Goal: Find specific page/section: Find specific page/section

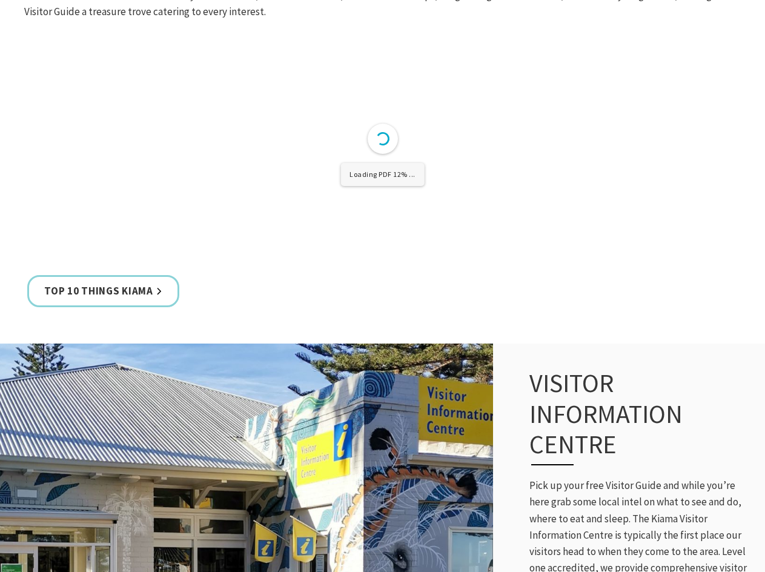
scroll to position [545, 0]
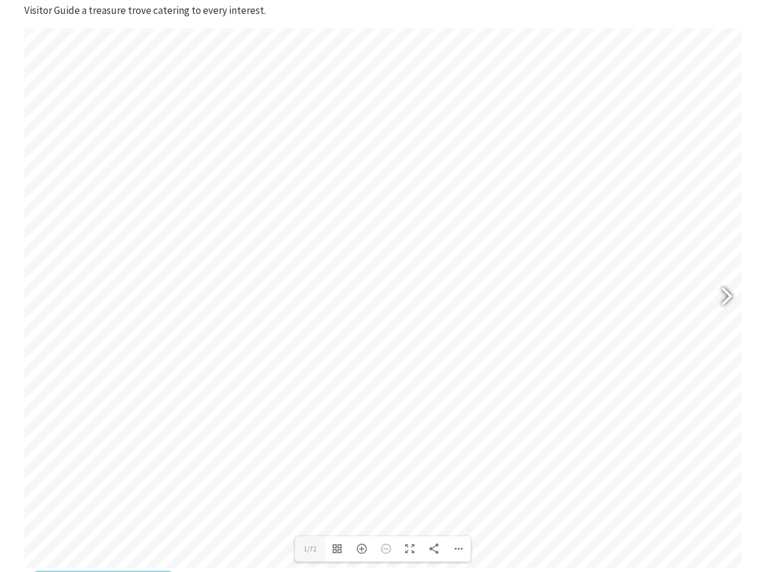
click at [723, 296] on div at bounding box center [722, 298] width 28 height 44
click at [734, 291] on div at bounding box center [722, 298] width 28 height 44
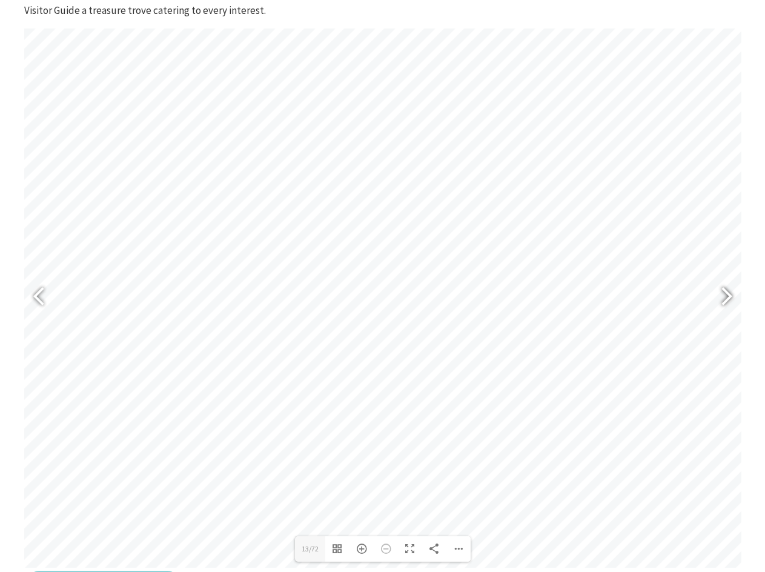
click at [734, 291] on div at bounding box center [722, 298] width 28 height 44
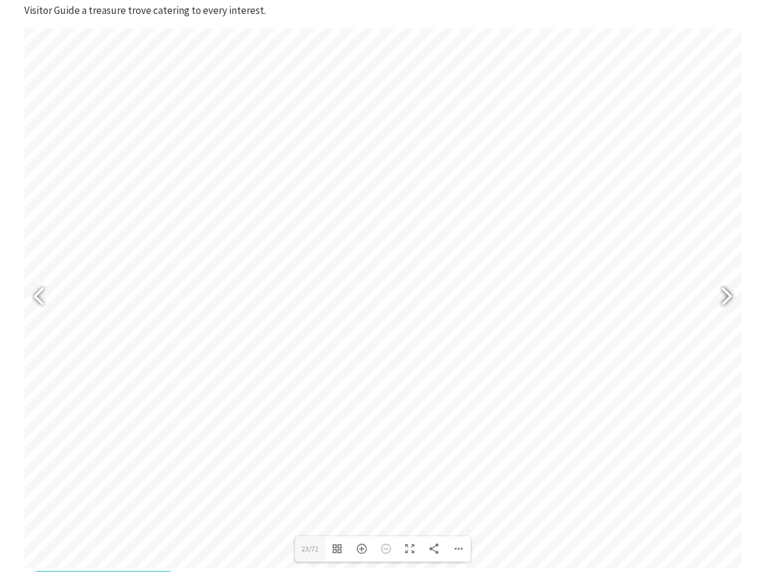
click at [734, 291] on div at bounding box center [722, 298] width 28 height 44
click at [734, 290] on div at bounding box center [722, 298] width 28 height 44
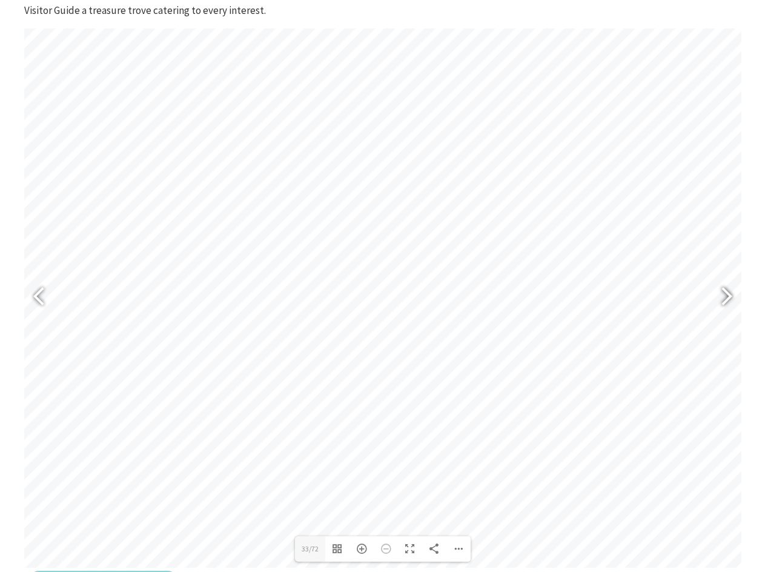
click at [734, 290] on div at bounding box center [722, 298] width 28 height 44
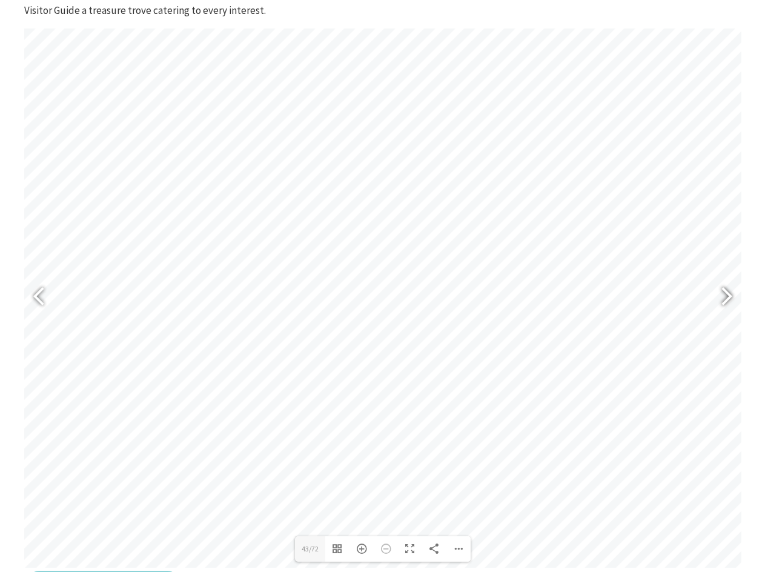
click at [734, 290] on div at bounding box center [722, 298] width 28 height 44
click at [38, 295] on div at bounding box center [44, 298] width 28 height 44
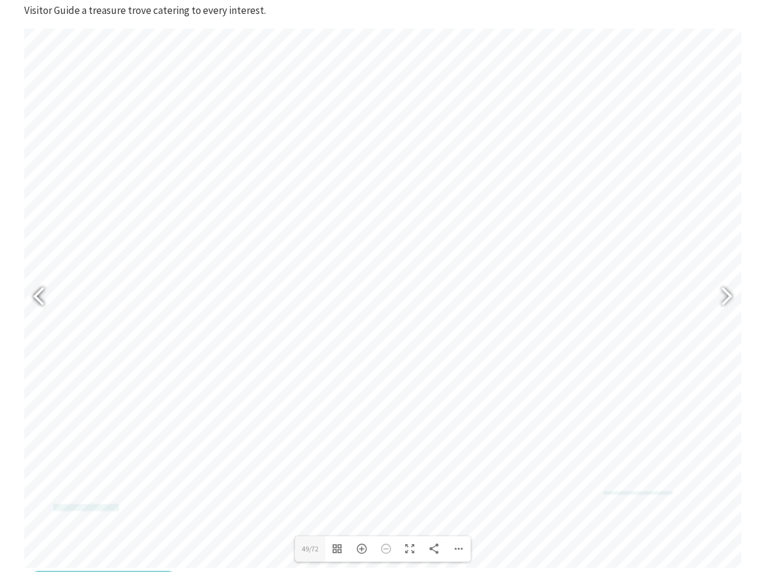
click at [39, 294] on div at bounding box center [44, 298] width 28 height 44
click at [740, 298] on div at bounding box center [726, 298] width 30 height 61
click at [740, 294] on div at bounding box center [726, 298] width 30 height 61
click at [730, 290] on div at bounding box center [722, 298] width 28 height 44
type input "53"
